Goal: Transaction & Acquisition: Purchase product/service

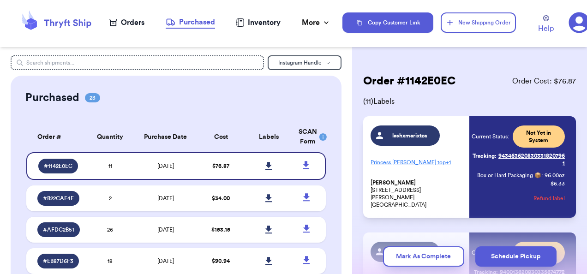
click at [132, 24] on div "Orders" at bounding box center [126, 22] width 35 height 11
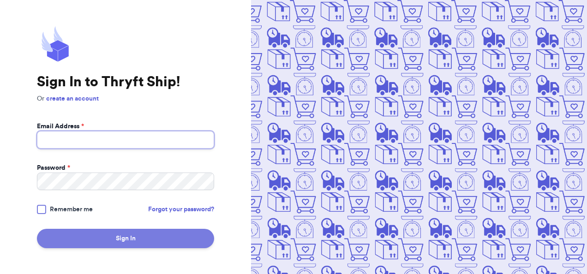
type input "[EMAIL_ADDRESS][DOMAIN_NAME]"
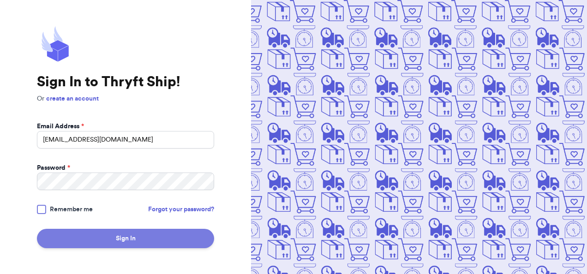
click at [101, 240] on button "Sign In" at bounding box center [125, 238] width 177 height 19
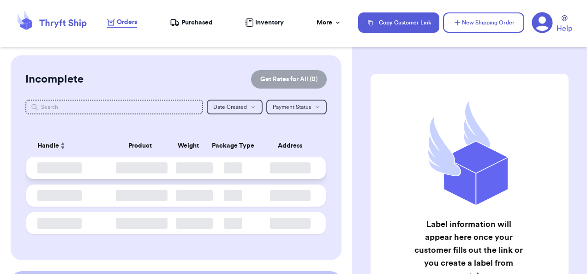
checkbox input "false"
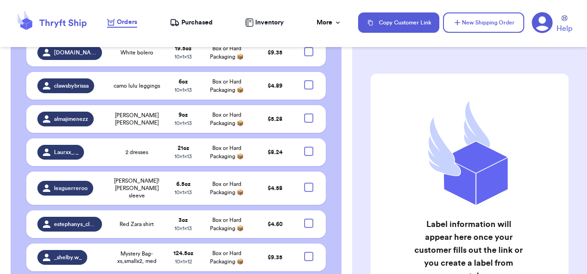
scroll to position [1312, 0]
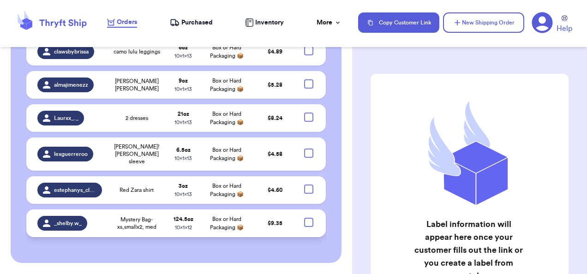
click at [306, 218] on div at bounding box center [308, 222] width 9 height 9
click at [308, 217] on input "checkbox" at bounding box center [308, 217] width 0 height 0
checkbox input "true"
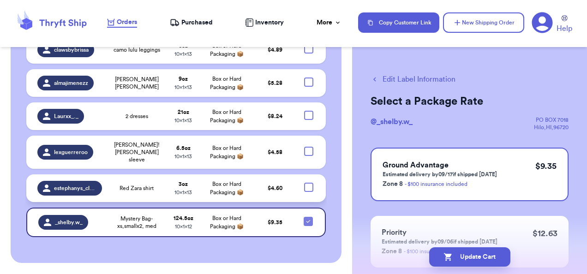
click at [304, 183] on div at bounding box center [308, 187] width 9 height 9
click at [308, 182] on input "checkbox" at bounding box center [308, 182] width 0 height 0
checkbox input "true"
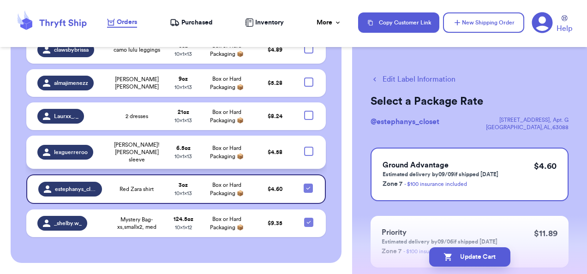
click at [304, 147] on div at bounding box center [308, 151] width 9 height 9
click at [308, 146] on input "checkbox" at bounding box center [308, 146] width 0 height 0
checkbox input "true"
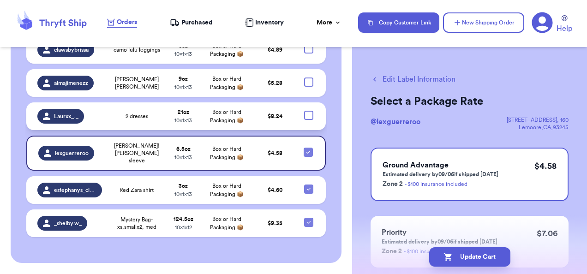
click at [304, 111] on div at bounding box center [308, 115] width 9 height 9
click at [308, 110] on input "checkbox" at bounding box center [308, 110] width 0 height 0
checkbox input "true"
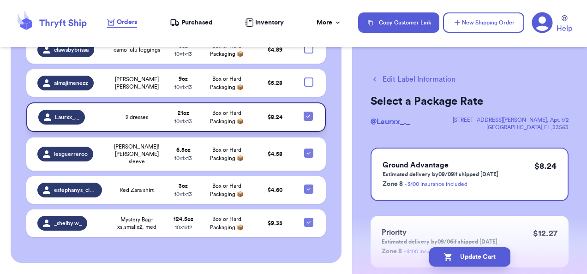
scroll to position [1253, 0]
click at [304, 87] on div at bounding box center [308, 82] width 9 height 9
click at [308, 78] on input "checkbox" at bounding box center [308, 77] width 0 height 0
checkbox input "true"
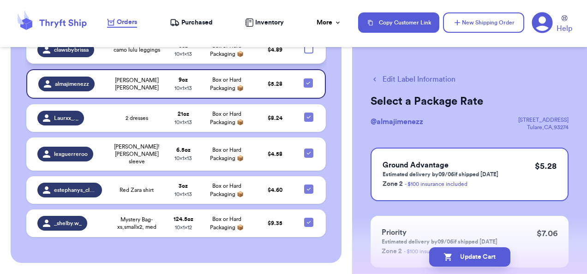
click at [305, 54] on div at bounding box center [308, 48] width 9 height 9
click at [308, 44] on input "checkbox" at bounding box center [308, 44] width 0 height 0
checkbox input "true"
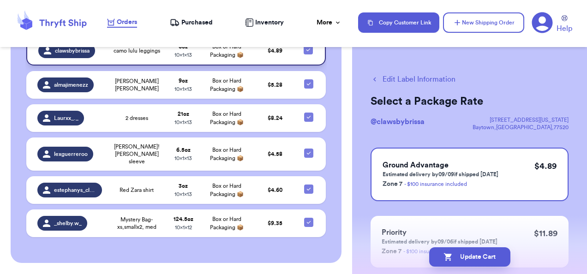
scroll to position [1148, 0]
click at [304, 20] on div at bounding box center [308, 15] width 9 height 9
click at [308, 11] on input "checkbox" at bounding box center [308, 11] width 0 height 0
checkbox input "true"
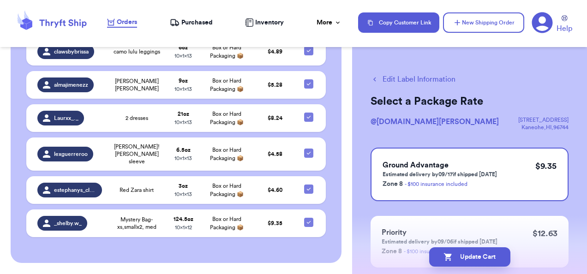
checkbox input "true"
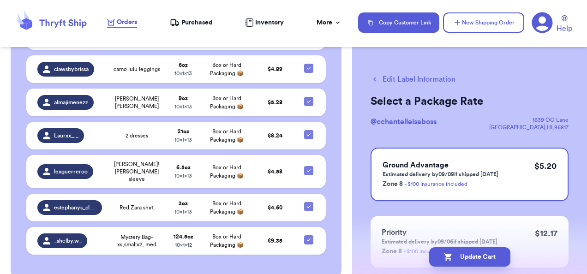
scroll to position [1076, 0]
click at [246, 17] on td "Box or Hard Packaging 📦" at bounding box center [227, 2] width 52 height 30
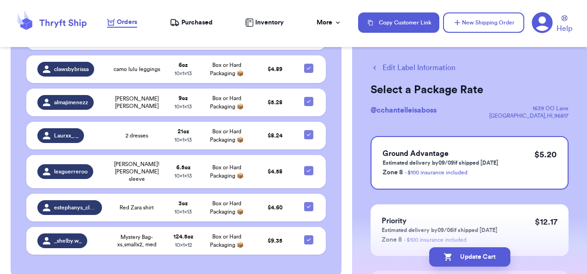
scroll to position [12, 0]
checkbox input "true"
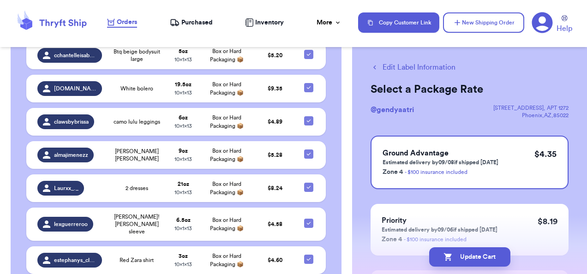
scroll to position [1015, 0]
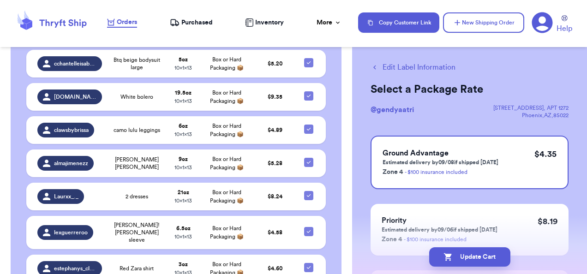
checkbox input "true"
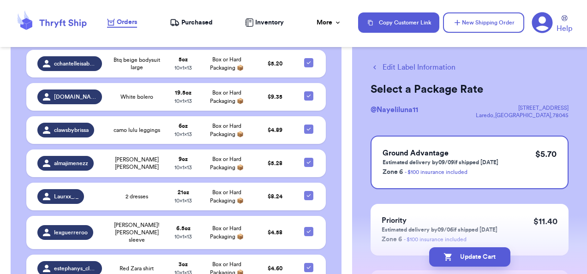
checkbox input "true"
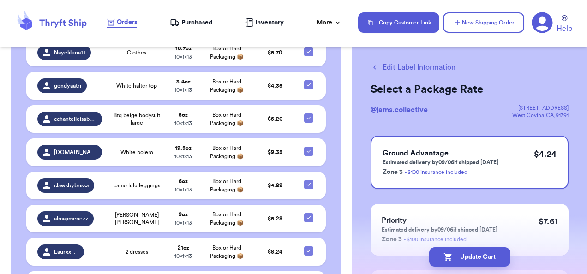
scroll to position [955, 0]
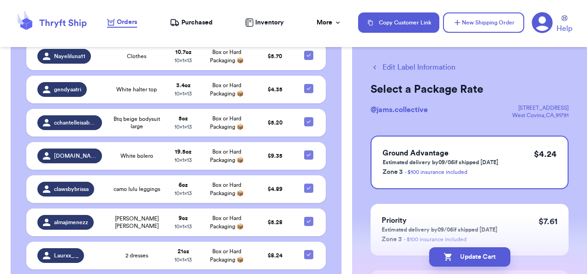
checkbox input "true"
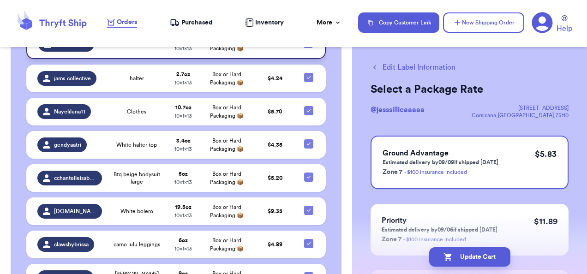
scroll to position [896, 0]
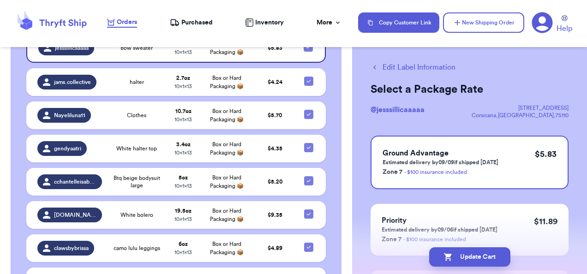
click at [303, 28] on td at bounding box center [311, 14] width 29 height 28
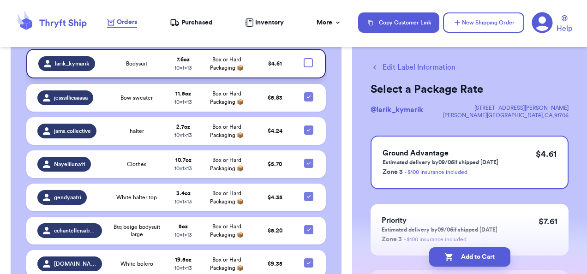
scroll to position [847, 0]
click at [304, 67] on div at bounding box center [308, 62] width 9 height 9
click at [308, 58] on input "checkbox" at bounding box center [308, 58] width 0 height 0
checkbox input "true"
click at [304, 33] on div at bounding box center [308, 28] width 9 height 9
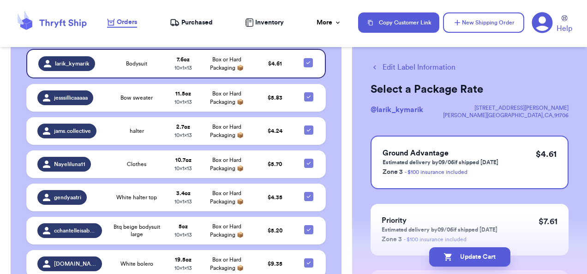
click at [308, 24] on input "checkbox" at bounding box center [308, 24] width 0 height 0
checkbox input "true"
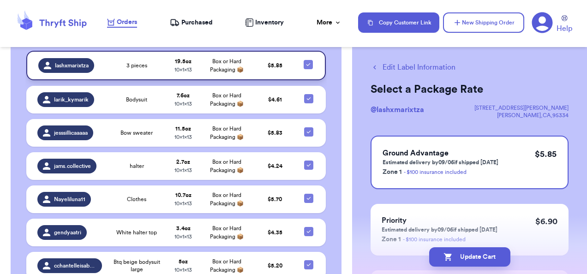
scroll to position [794, 0]
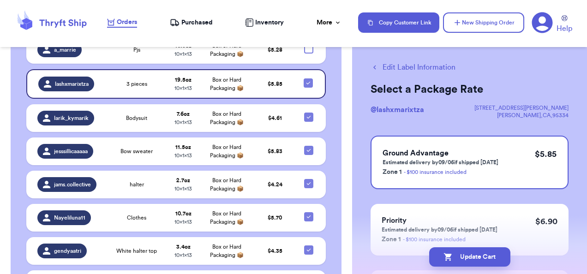
click at [304, 20] on div at bounding box center [308, 15] width 9 height 9
click at [308, 11] on input "checkbox" at bounding box center [308, 11] width 0 height 0
checkbox input "true"
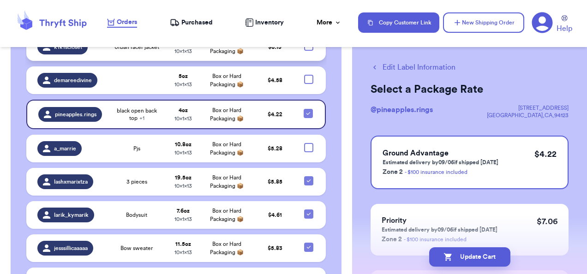
scroll to position [691, 0]
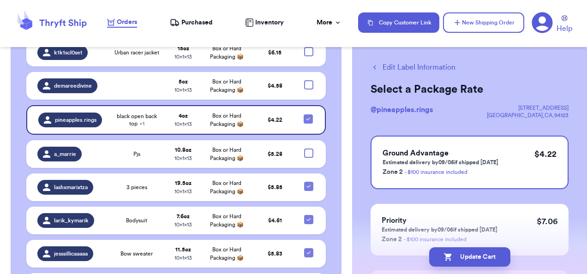
click at [304, 23] on div at bounding box center [308, 18] width 9 height 9
click at [308, 14] on input "checkbox" at bounding box center [308, 13] width 0 height 0
checkbox input "true"
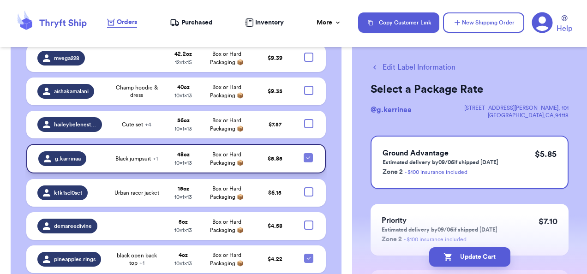
scroll to position [537, 0]
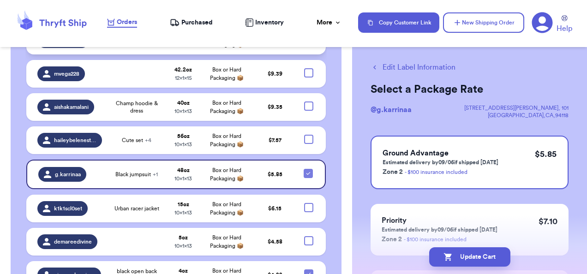
click at [304, 44] on div at bounding box center [308, 39] width 9 height 9
click at [308, 35] on input "checkbox" at bounding box center [308, 35] width 0 height 0
checkbox input "true"
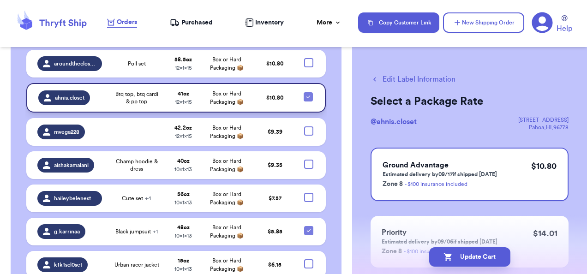
scroll to position [476, 0]
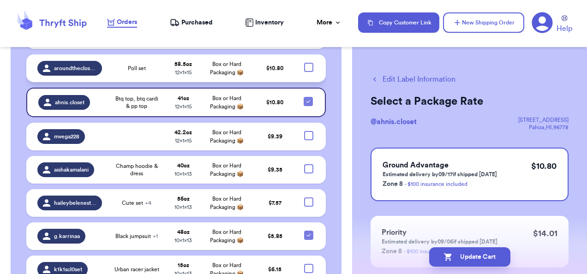
click at [304, 72] on div at bounding box center [308, 67] width 9 height 9
click at [308, 63] on input "checkbox" at bounding box center [308, 62] width 0 height 0
checkbox input "true"
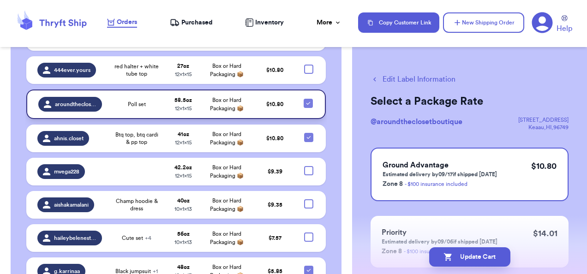
scroll to position [439, 0]
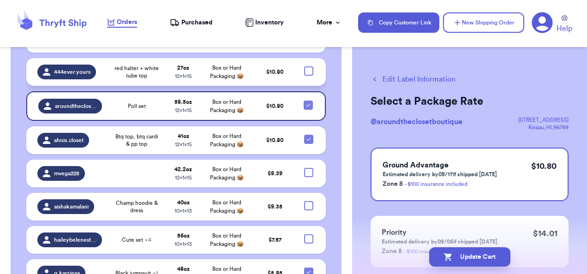
click at [304, 76] on div at bounding box center [308, 70] width 9 height 9
click at [308, 66] on input "checkbox" at bounding box center [308, 66] width 0 height 0
checkbox input "true"
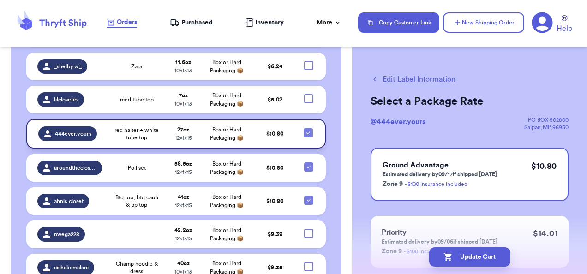
scroll to position [372, 0]
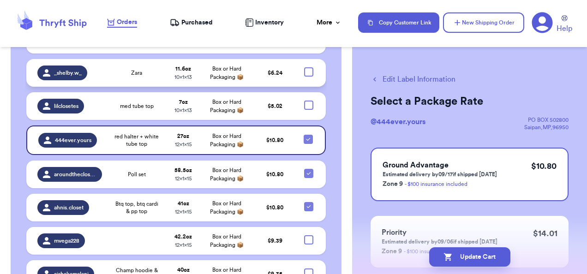
click at [304, 77] on div at bounding box center [308, 71] width 9 height 9
click at [308, 67] on input "checkbox" at bounding box center [308, 67] width 0 height 0
checkbox input "true"
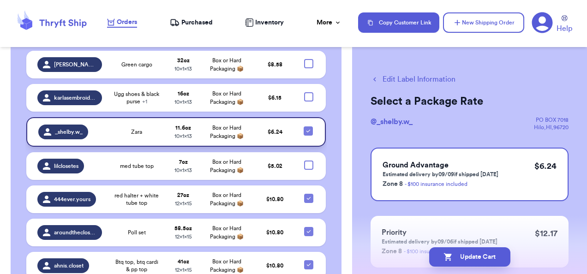
scroll to position [313, 0]
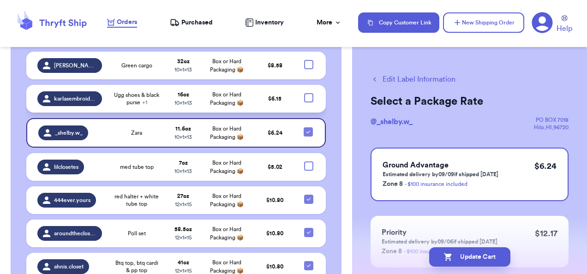
click at [304, 93] on div at bounding box center [308, 97] width 9 height 9
click at [308, 93] on input "checkbox" at bounding box center [308, 93] width 0 height 0
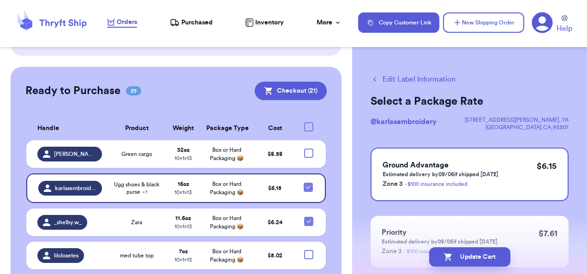
scroll to position [225, 0]
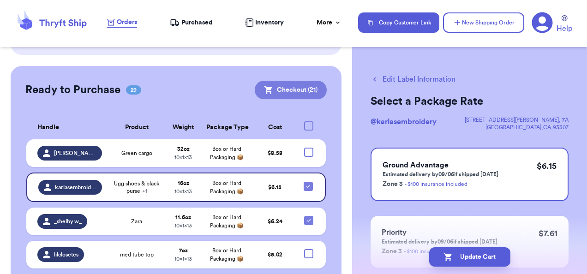
click at [294, 81] on button "Checkout ( 21 )" at bounding box center [291, 90] width 72 height 18
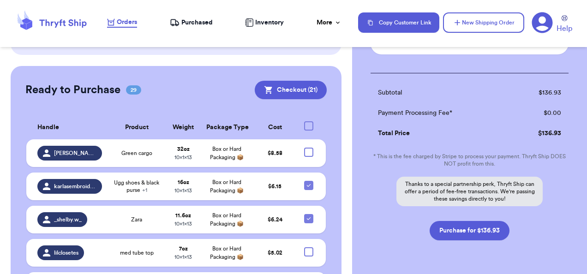
scroll to position [1434, 0]
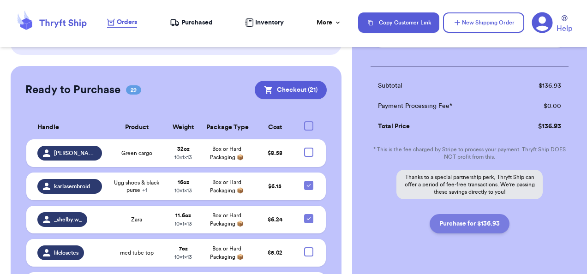
click at [487, 214] on button "Purchase for $136.93" at bounding box center [470, 223] width 80 height 19
checkbox input "false"
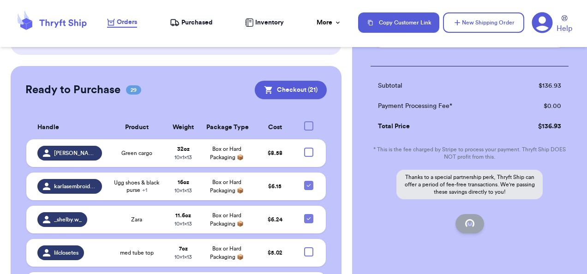
checkbox input "false"
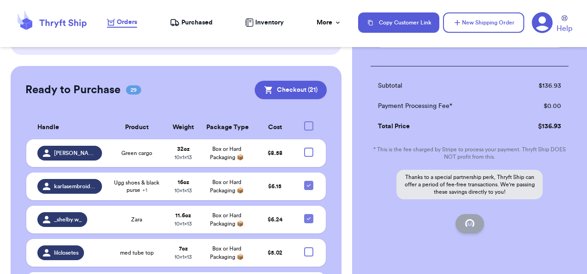
checkbox input "false"
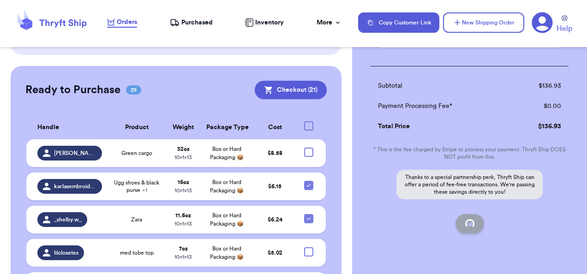
checkbox input "false"
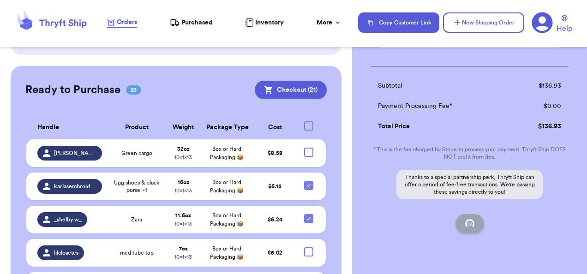
checkbox input "false"
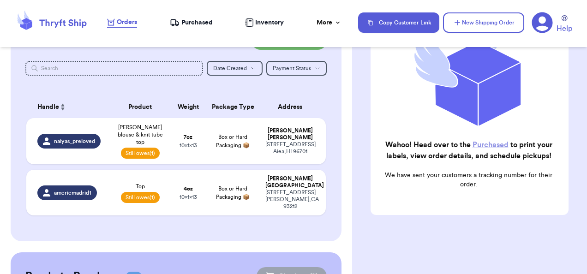
scroll to position [0, 0]
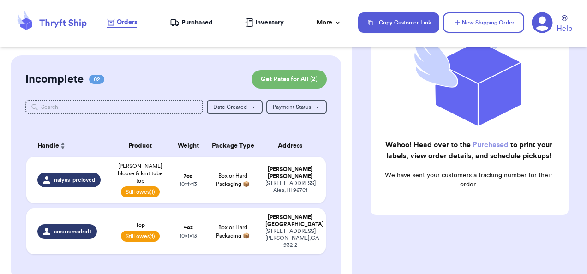
click at [487, 141] on link "Purchased" at bounding box center [491, 144] width 36 height 7
